Goal: Participate in discussion: Engage in conversation with other users on a specific topic

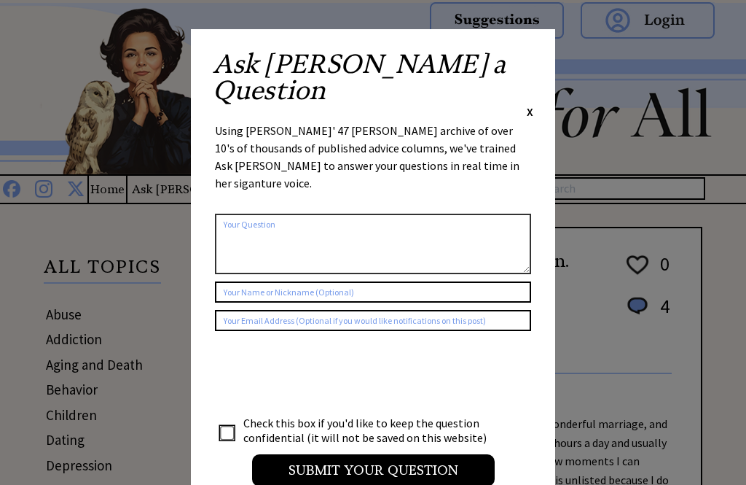
click at [536, 51] on div "Ask [PERSON_NAME] a Question X Using [PERSON_NAME]' 47 [PERSON_NAME] archive of…" at bounding box center [373, 275] width 364 height 493
click at [542, 55] on div "Ask [PERSON_NAME] a Question X Using [PERSON_NAME]' 47 [PERSON_NAME] archive of…" at bounding box center [373, 275] width 364 height 493
click at [532, 104] on span "X" at bounding box center [530, 111] width 7 height 15
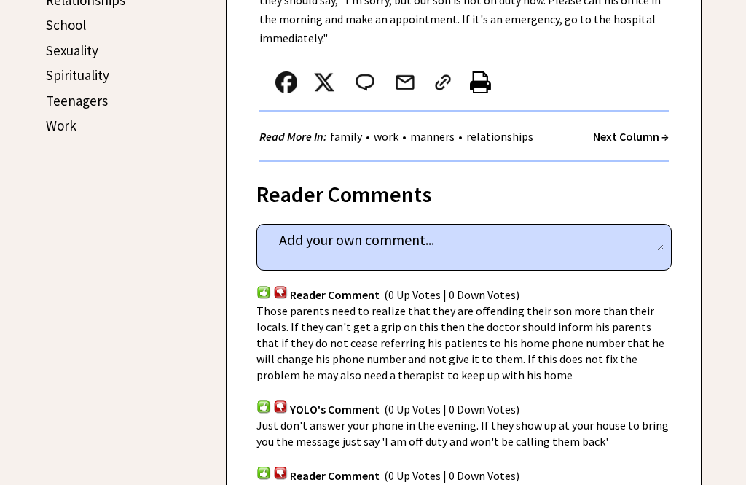
scroll to position [751, 0]
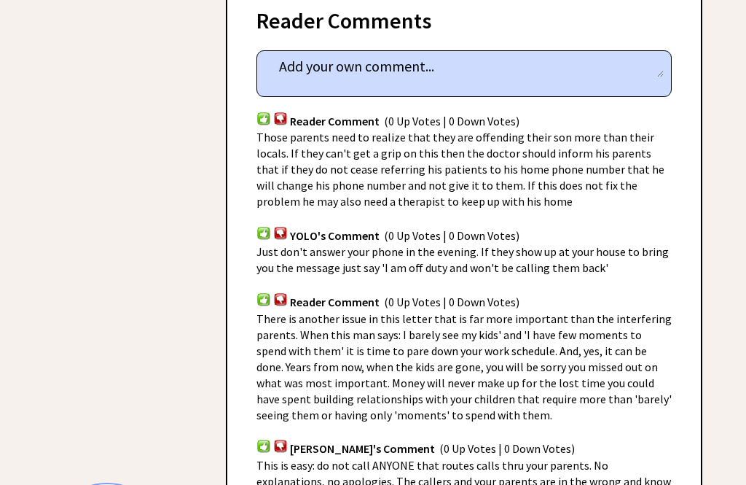
click at [336, 56] on textarea at bounding box center [463, 67] width 399 height 22
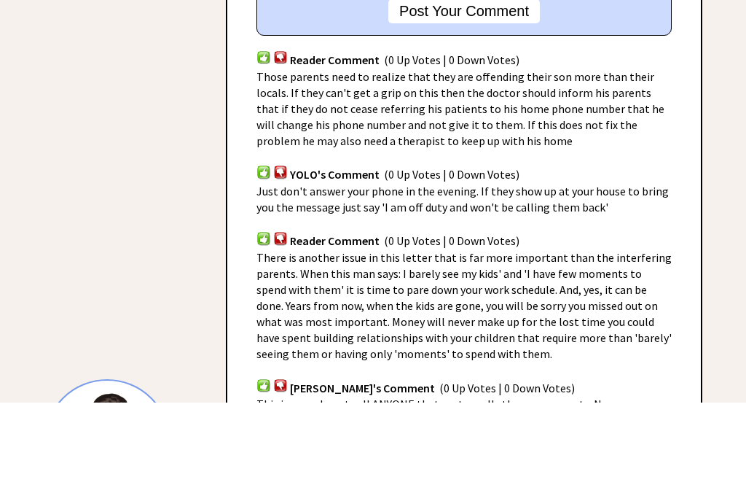
scroll to position [856, 0]
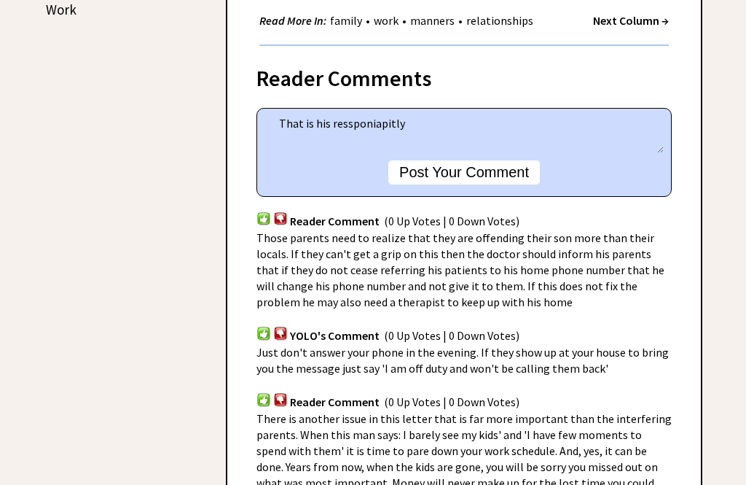
type textarea "That is his ressponiapitly"
click at [502, 160] on button "Post Your Comment" at bounding box center [464, 172] width 152 height 24
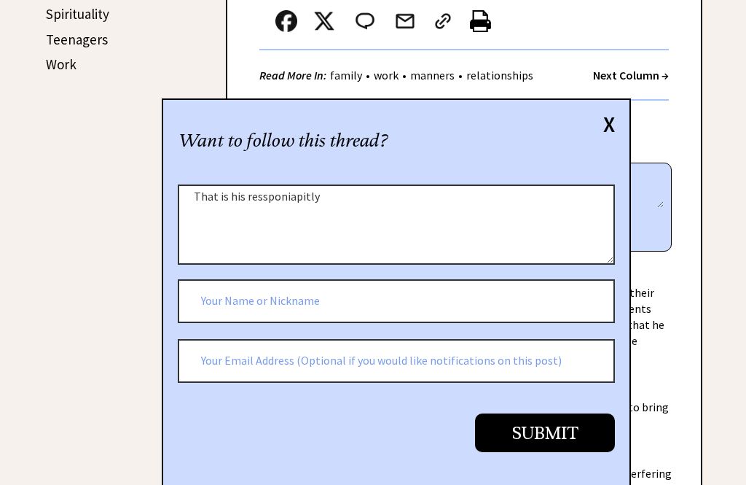
scroll to position [795, 0]
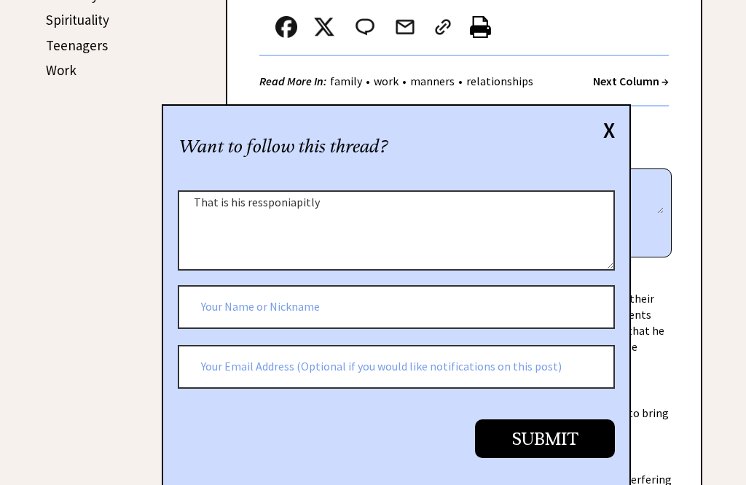
click at [334, 206] on textarea "That is his ressponiapitly" at bounding box center [396, 231] width 437 height 80
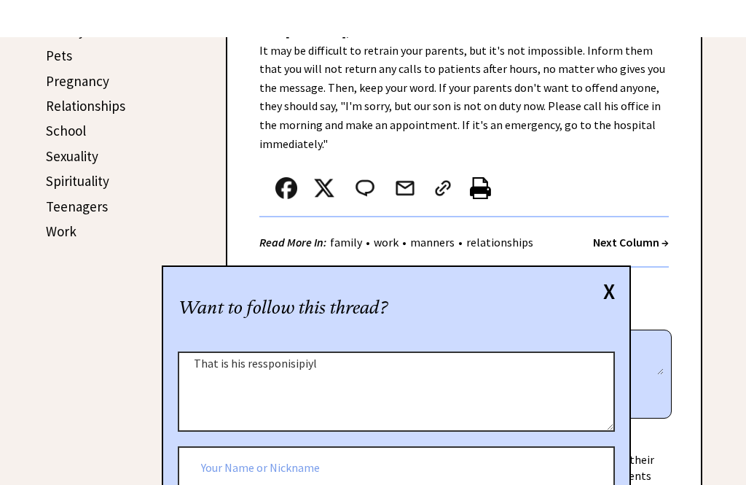
scroll to position [673, 0]
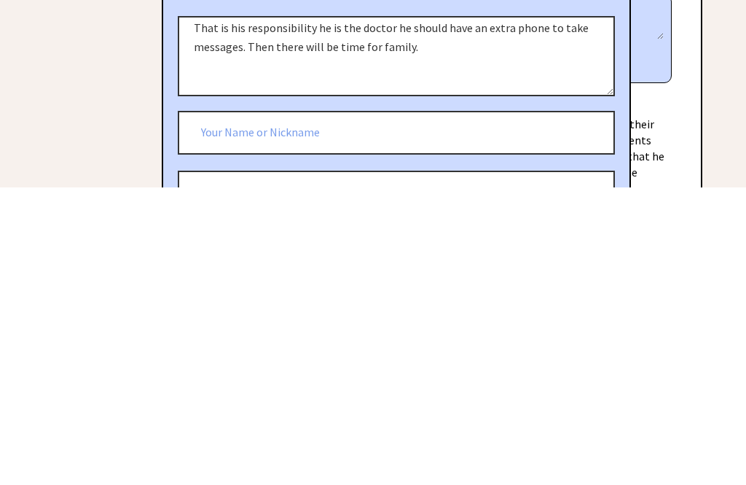
type textarea "That is his responsibility he is the doctor he should have an extra phone to ta…"
click at [221, 408] on input "text" at bounding box center [396, 430] width 437 height 44
type input "[PERSON_NAME]"
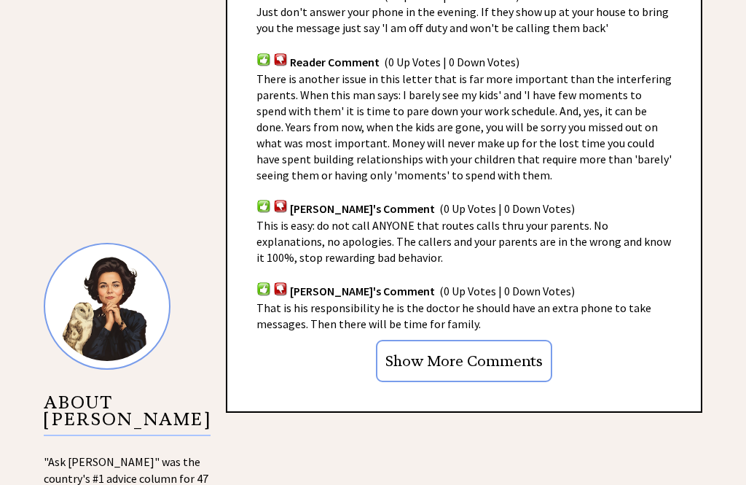
scroll to position [1148, 0]
